Goal: Information Seeking & Learning: Learn about a topic

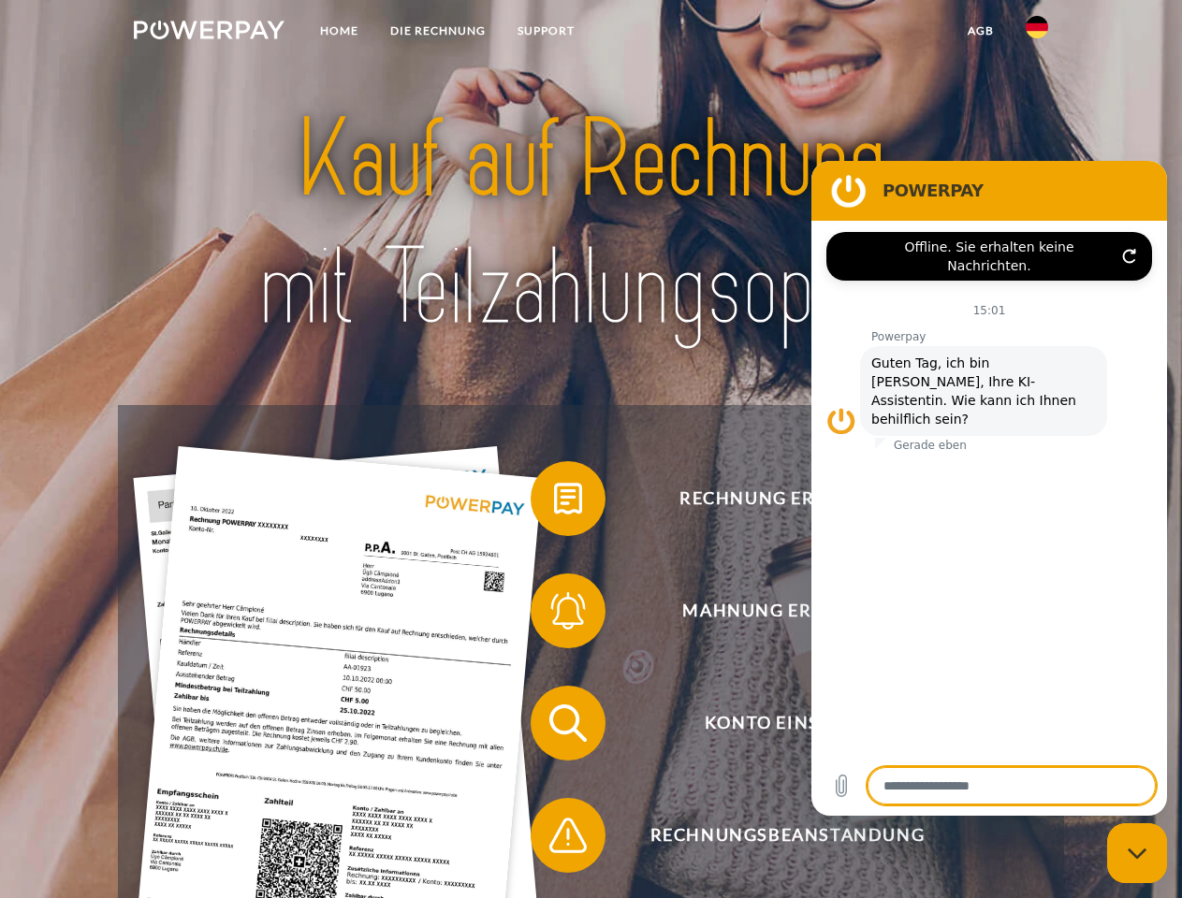
click at [209, 33] on img at bounding box center [209, 30] width 151 height 19
click at [1037, 33] on img at bounding box center [1037, 27] width 22 height 22
click at [980, 31] on link "agb" at bounding box center [981, 31] width 58 height 34
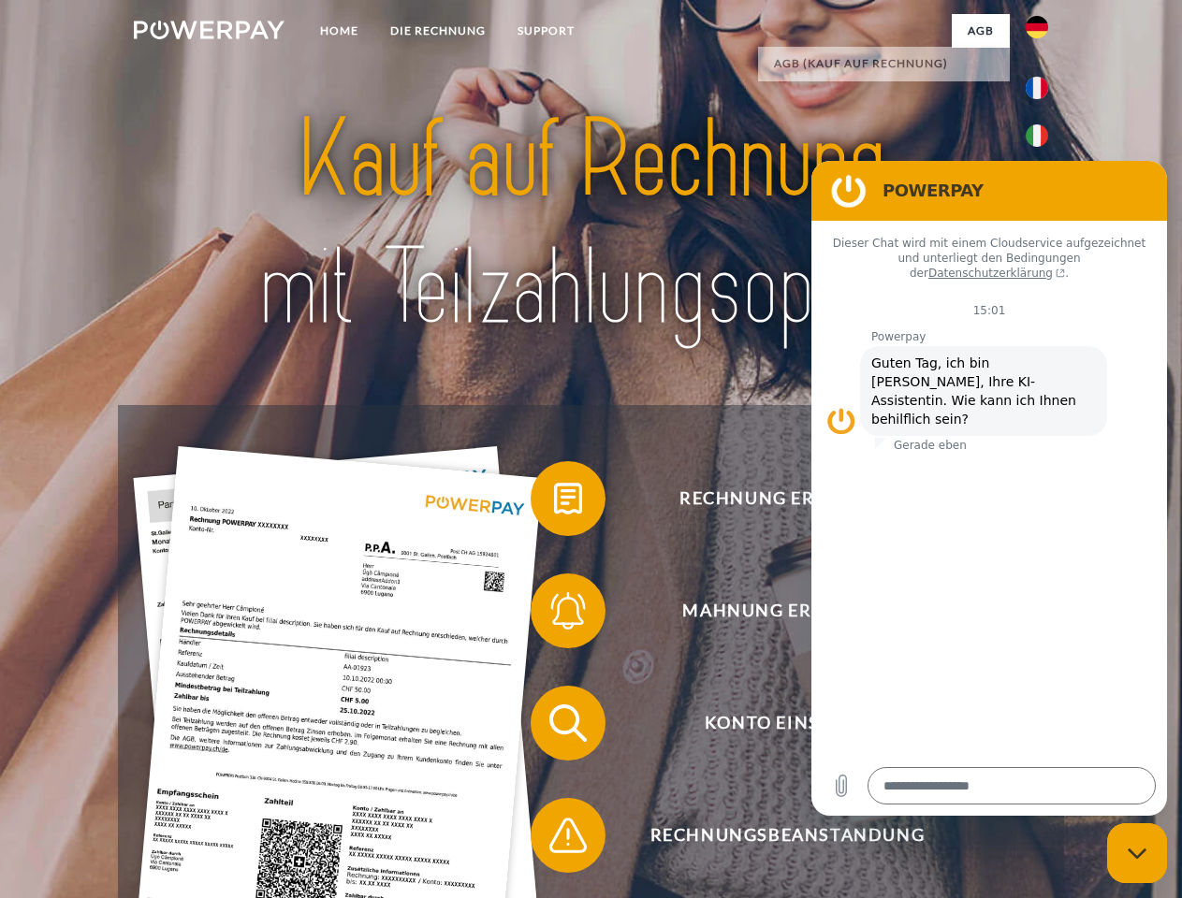
click at [554, 503] on span at bounding box center [540, 499] width 94 height 94
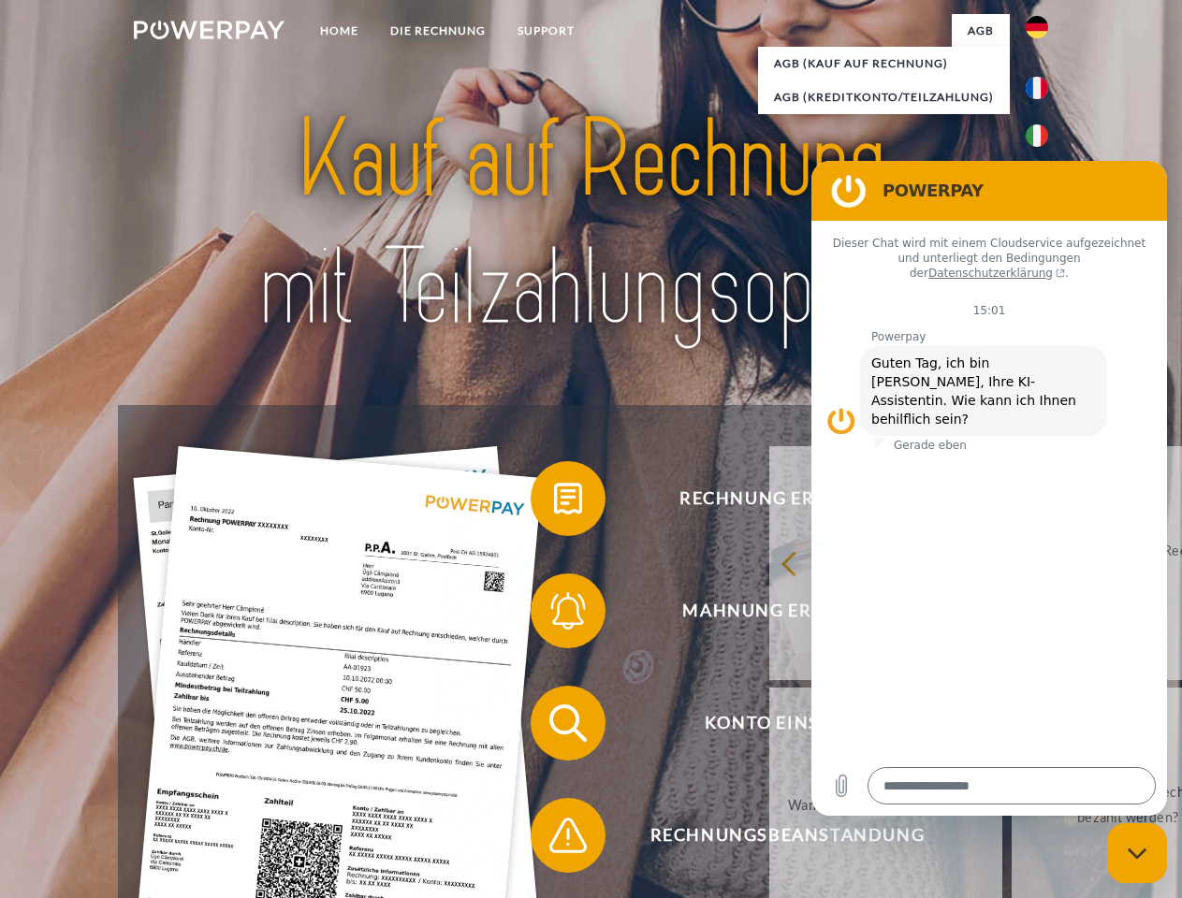
click at [554, 615] on span at bounding box center [540, 611] width 94 height 94
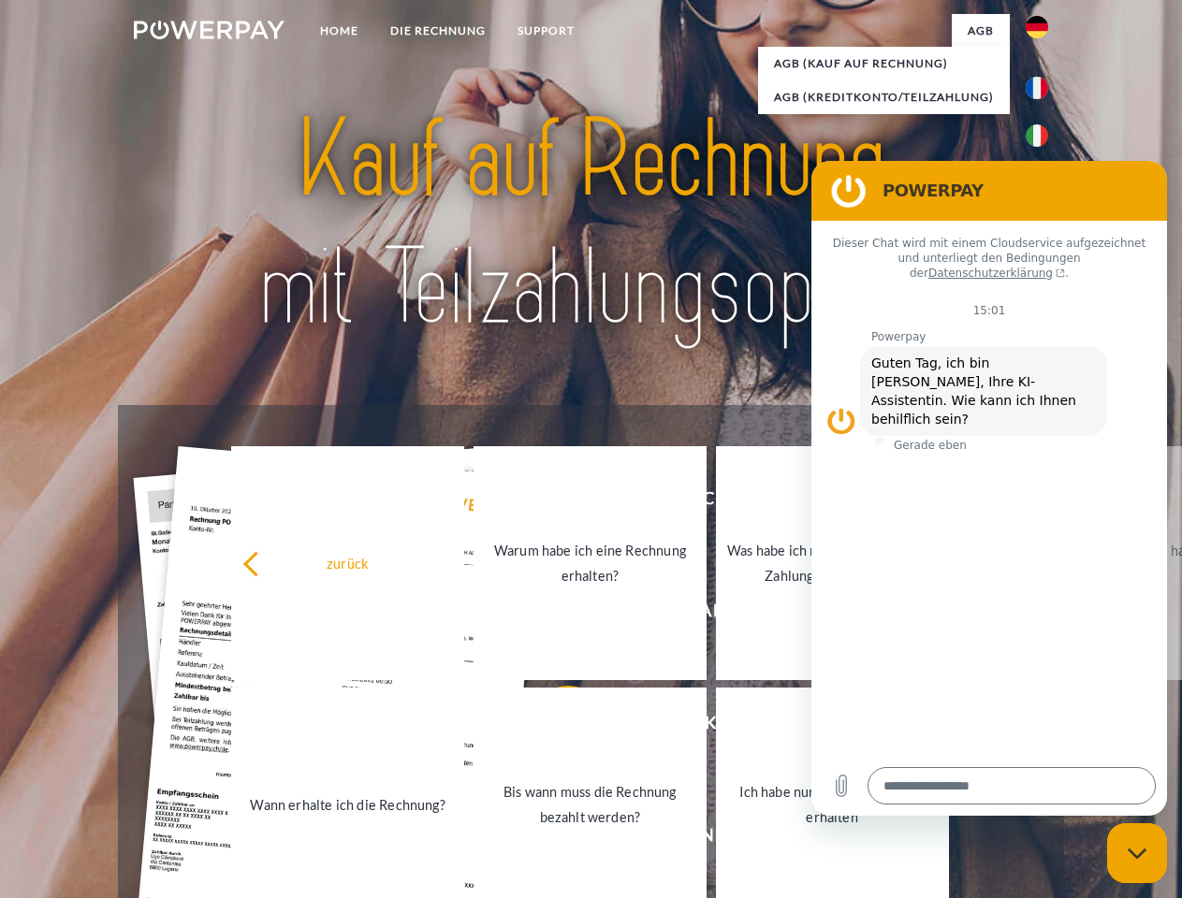
click at [554, 727] on link "Bis wann muss die Rechnung bezahlt werden?" at bounding box center [590, 805] width 233 height 234
click at [554, 839] on span at bounding box center [540, 836] width 94 height 94
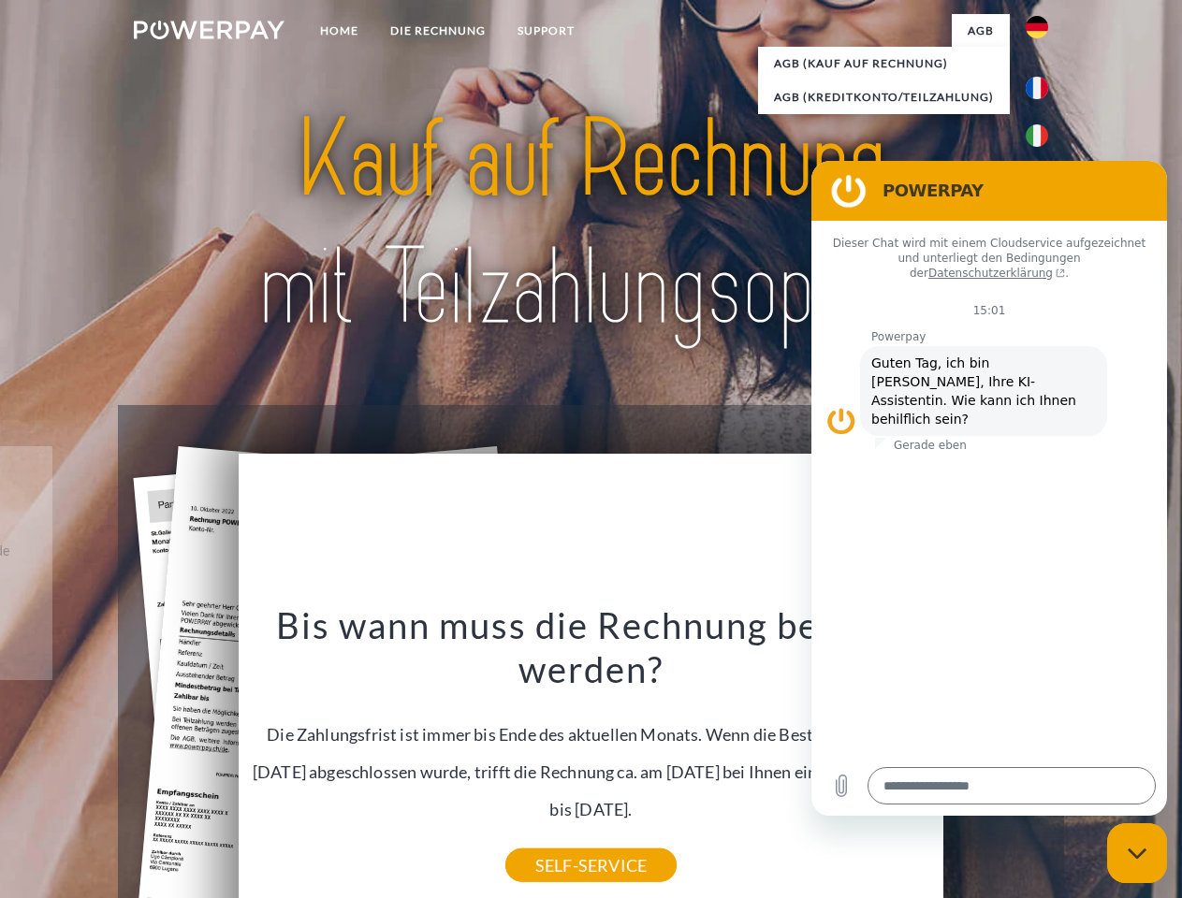
click at [1137, 854] on icon "Messaging-Fenster schließen" at bounding box center [1138, 854] width 20 height 12
type textarea "*"
